Goal: Task Accomplishment & Management: Complete application form

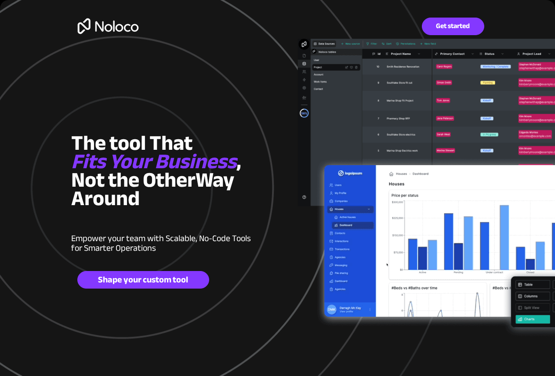
drag, startPoint x: 446, startPoint y: 27, endPoint x: 550, endPoint y: 42, distance: 104.8
click at [446, 27] on span "Get started" at bounding box center [453, 26] width 62 height 8
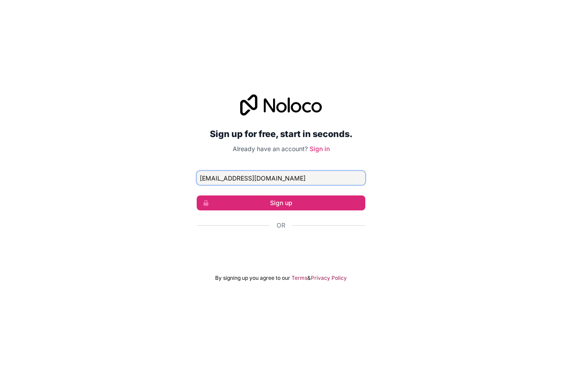
type input "[EMAIL_ADDRESS][DOMAIN_NAME]"
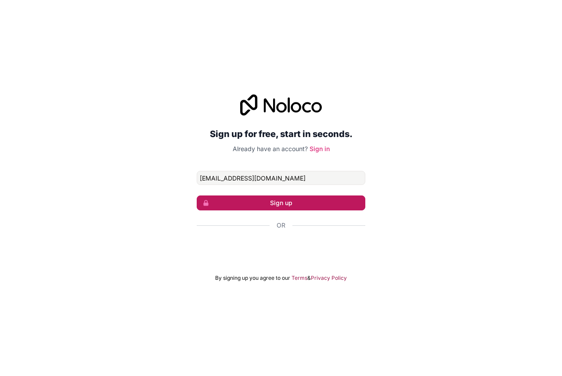
click at [245, 202] on button "Sign up" at bounding box center [281, 203] width 169 height 15
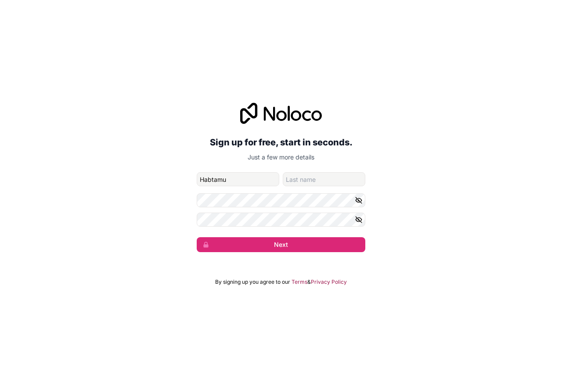
type input "Habtamu"
type input "Sisay"
click at [359, 219] on icon "button" at bounding box center [359, 220] width 8 height 8
click at [359, 219] on icon "button" at bounding box center [359, 219] width 1 height 1
click at [362, 199] on icon "button" at bounding box center [359, 200] width 8 height 8
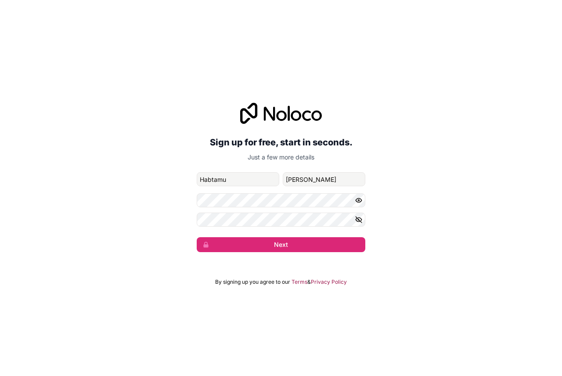
click at [362, 199] on icon "button" at bounding box center [359, 200] width 8 height 8
click at [314, 244] on button "Next" at bounding box center [281, 244] width 169 height 15
